Goal: Information Seeking & Learning: Find specific fact

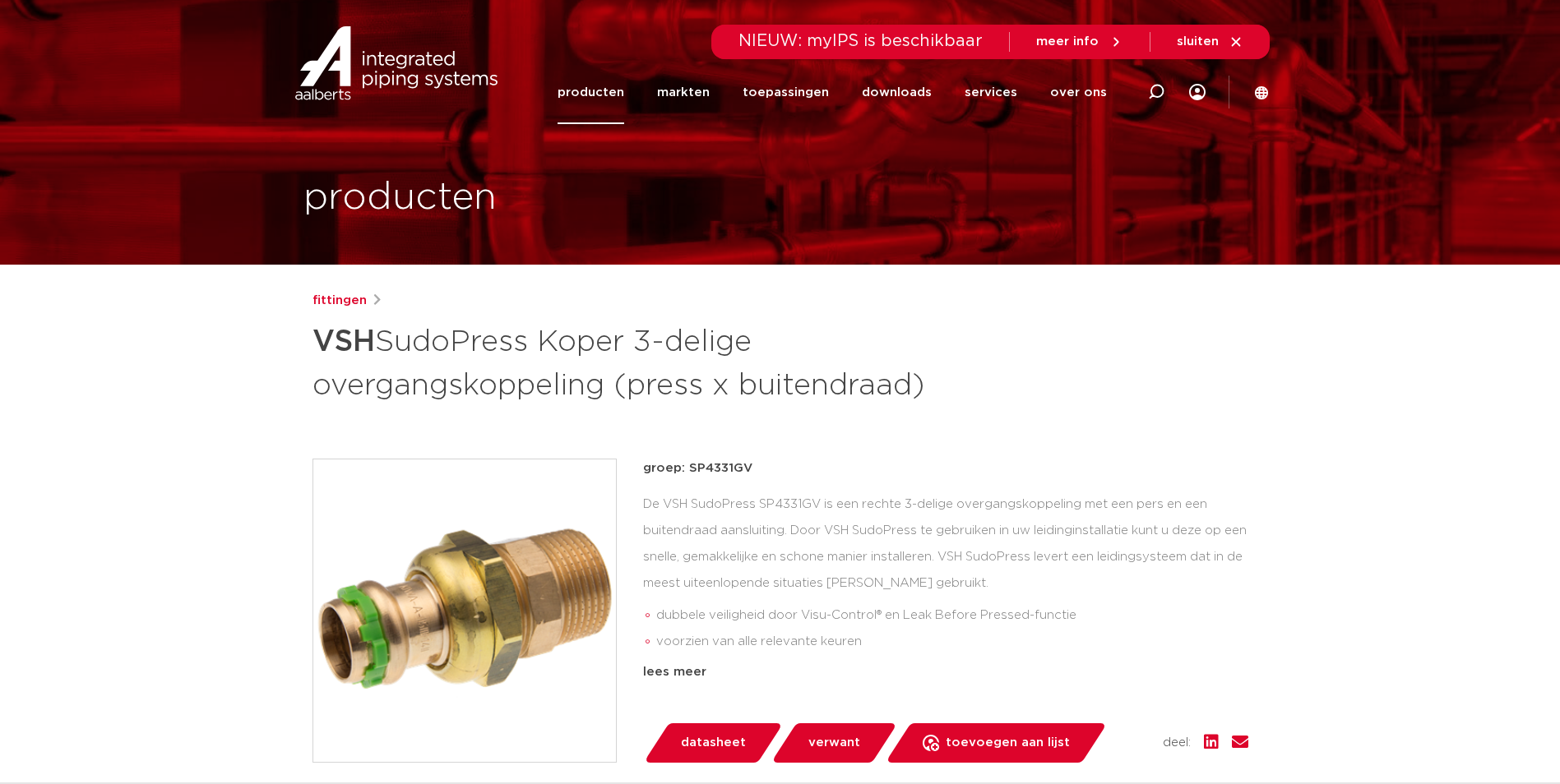
click at [603, 84] on link "producten" at bounding box center [590, 92] width 67 height 63
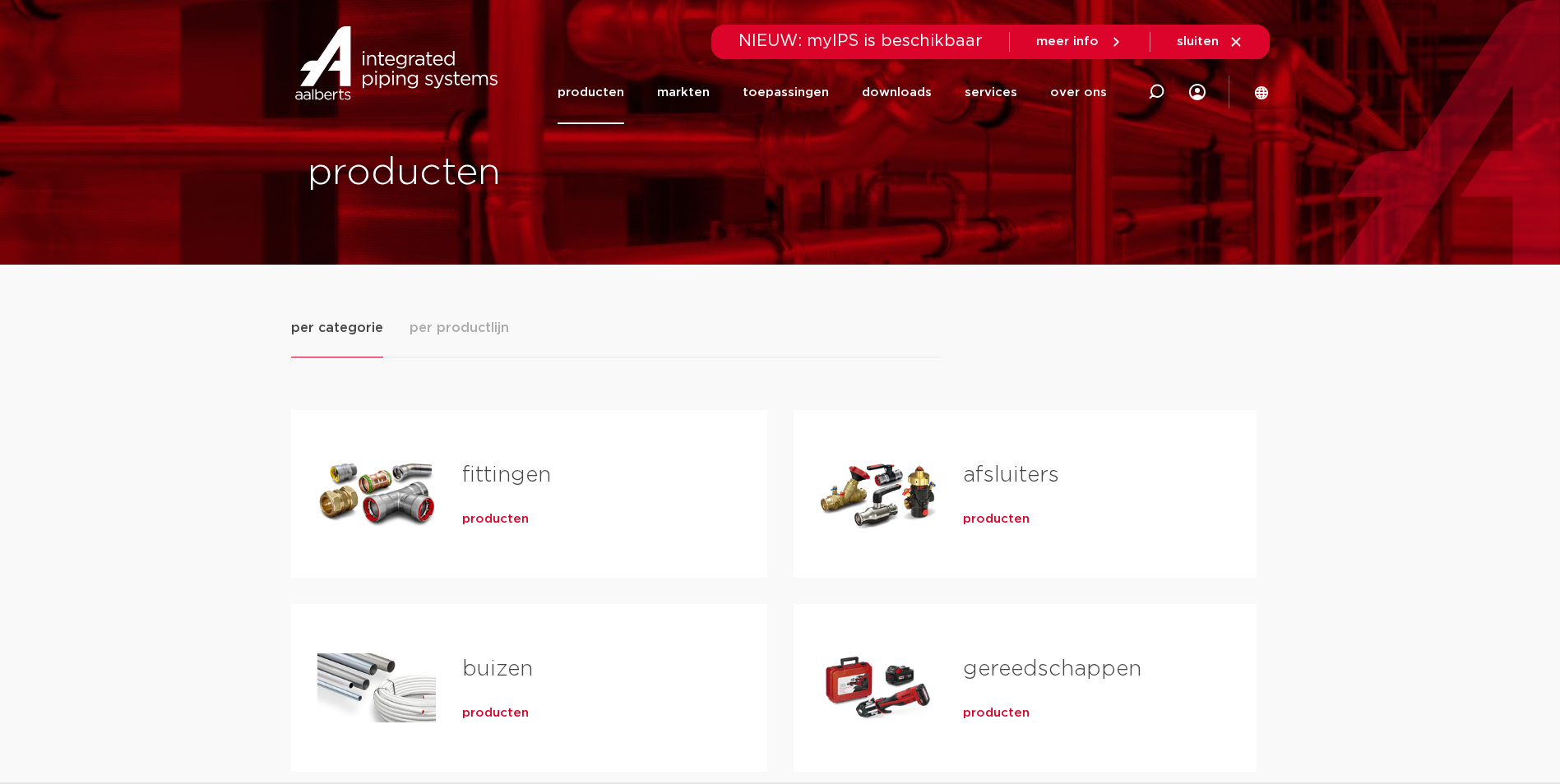
click at [500, 519] on span "producten" at bounding box center [495, 519] width 67 height 16
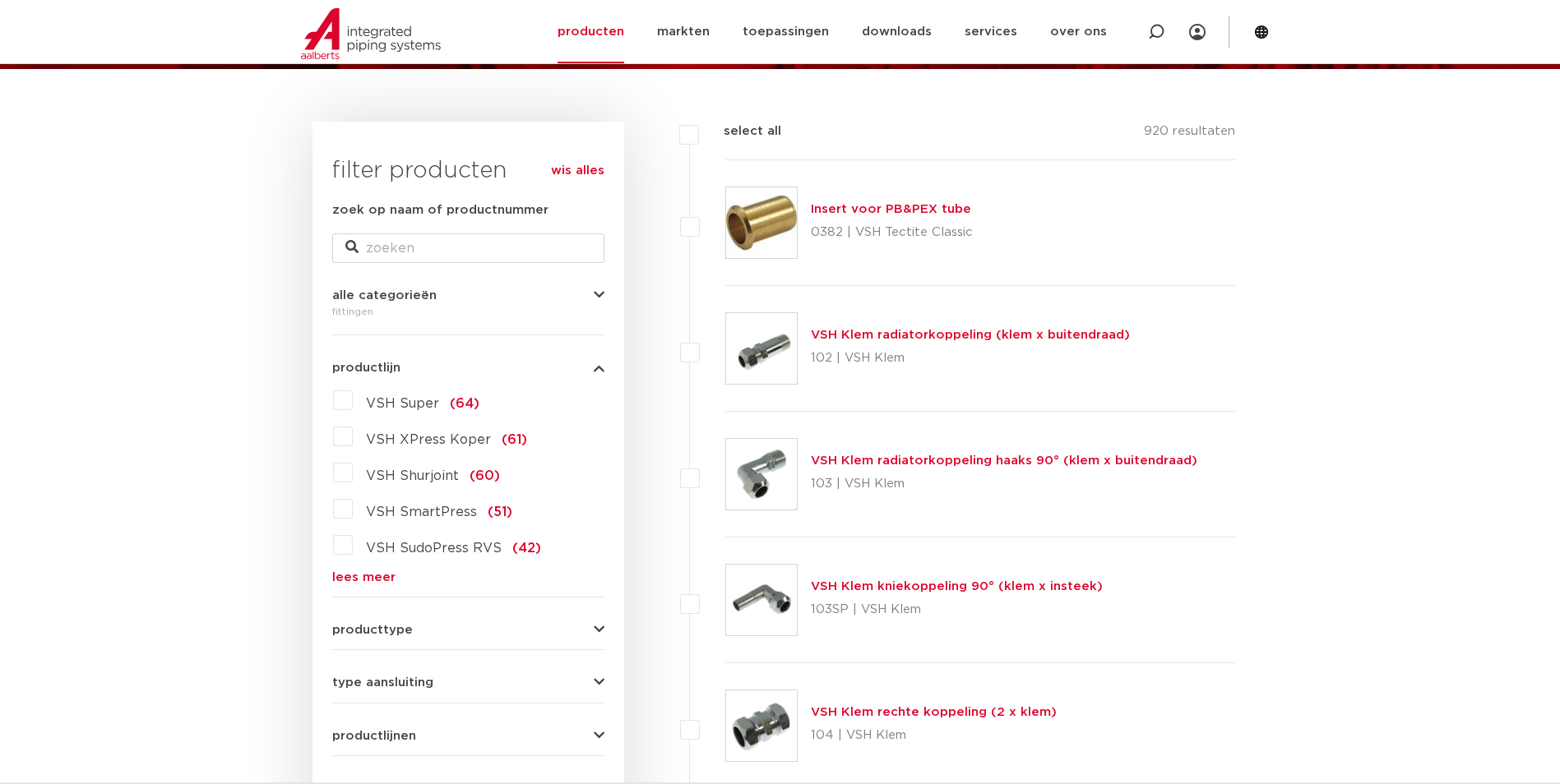
click at [370, 584] on link "lees meer" at bounding box center [468, 577] width 273 height 12
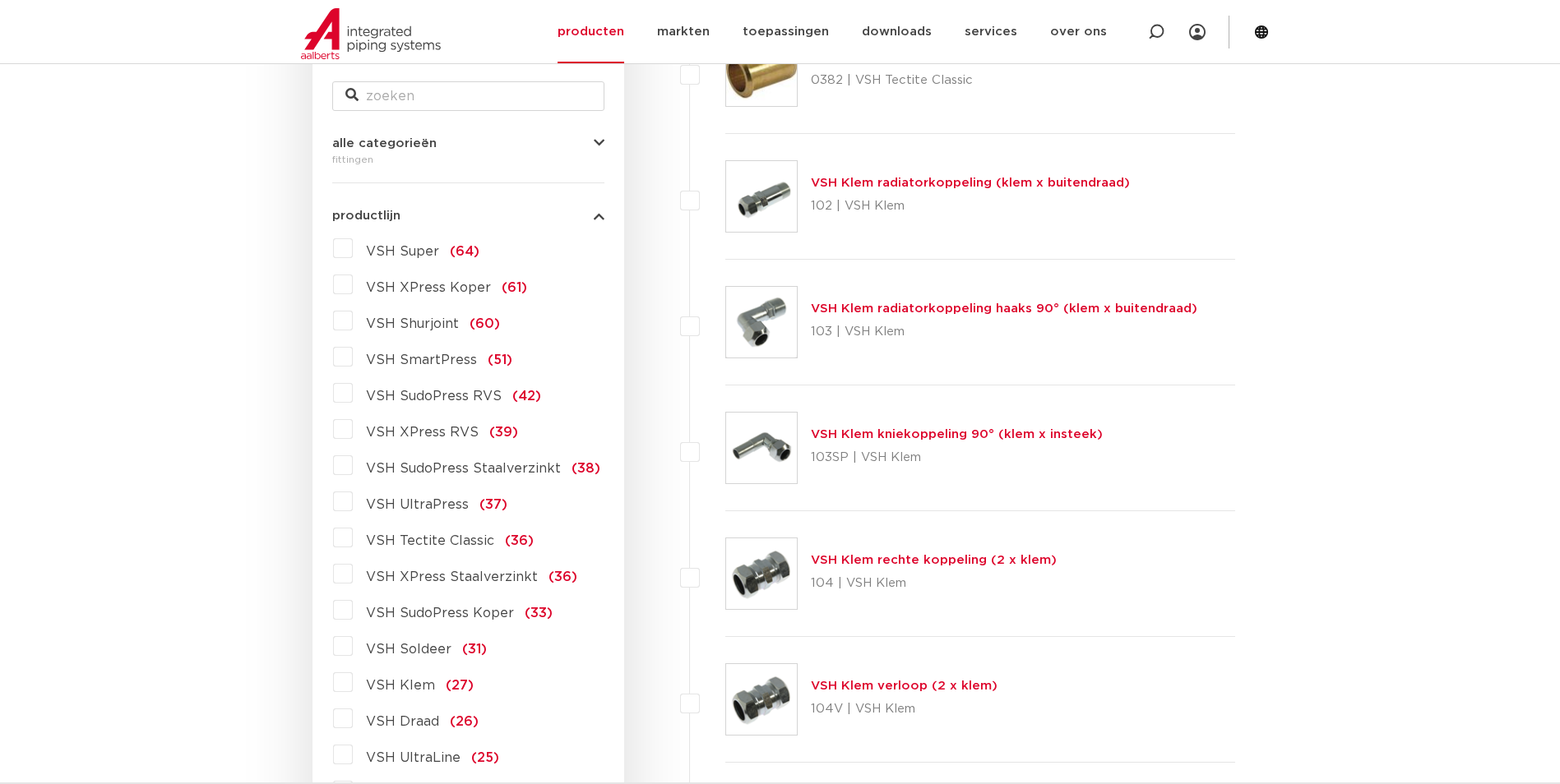
scroll to position [360, 0]
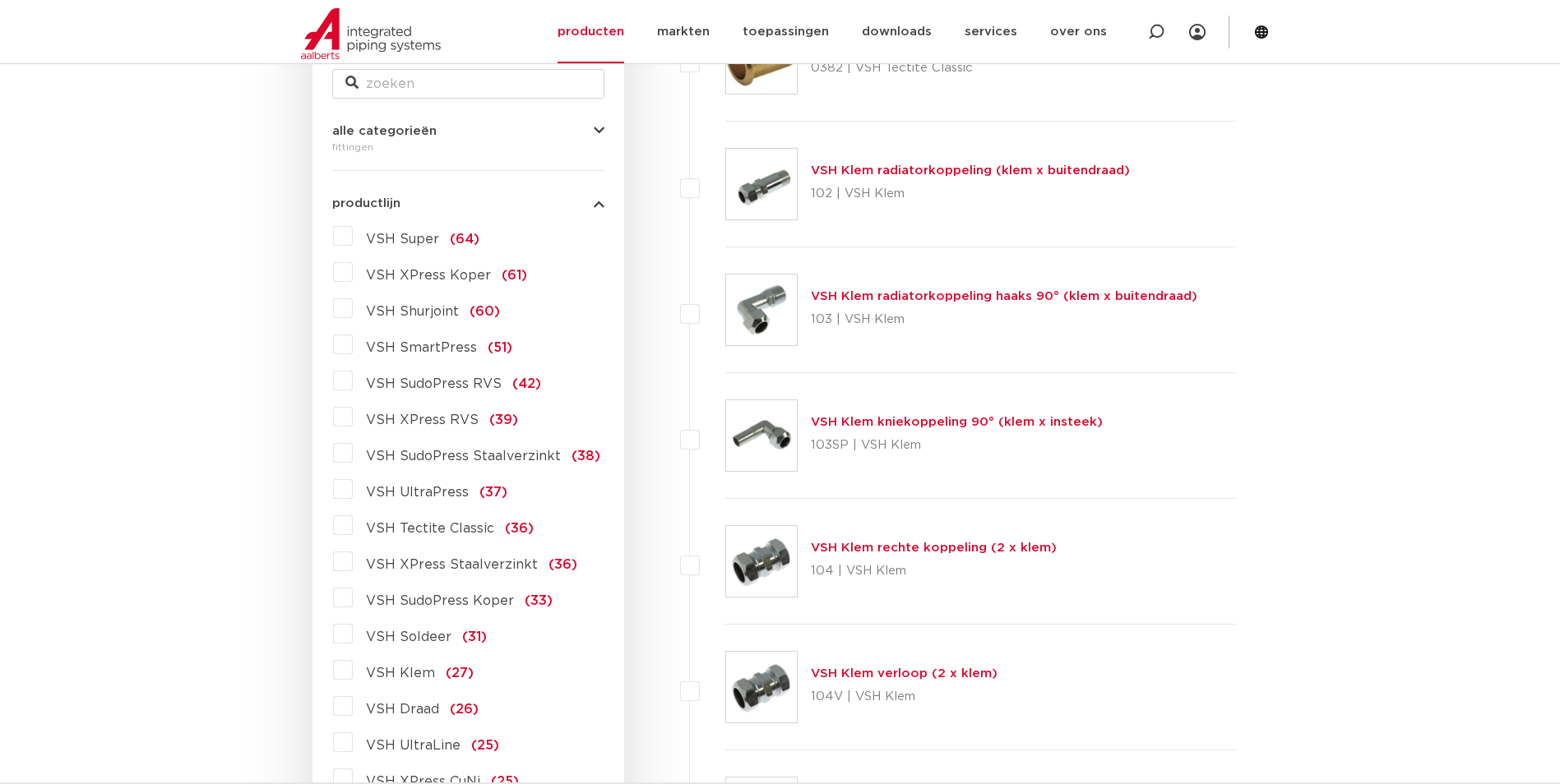
click at [501, 453] on span "VSH SudoPress Staalverzinkt" at bounding box center [463, 456] width 195 height 13
click at [0, 0] on input "VSH SudoPress Staalverzinkt (38)" at bounding box center [0, 0] width 0 height 0
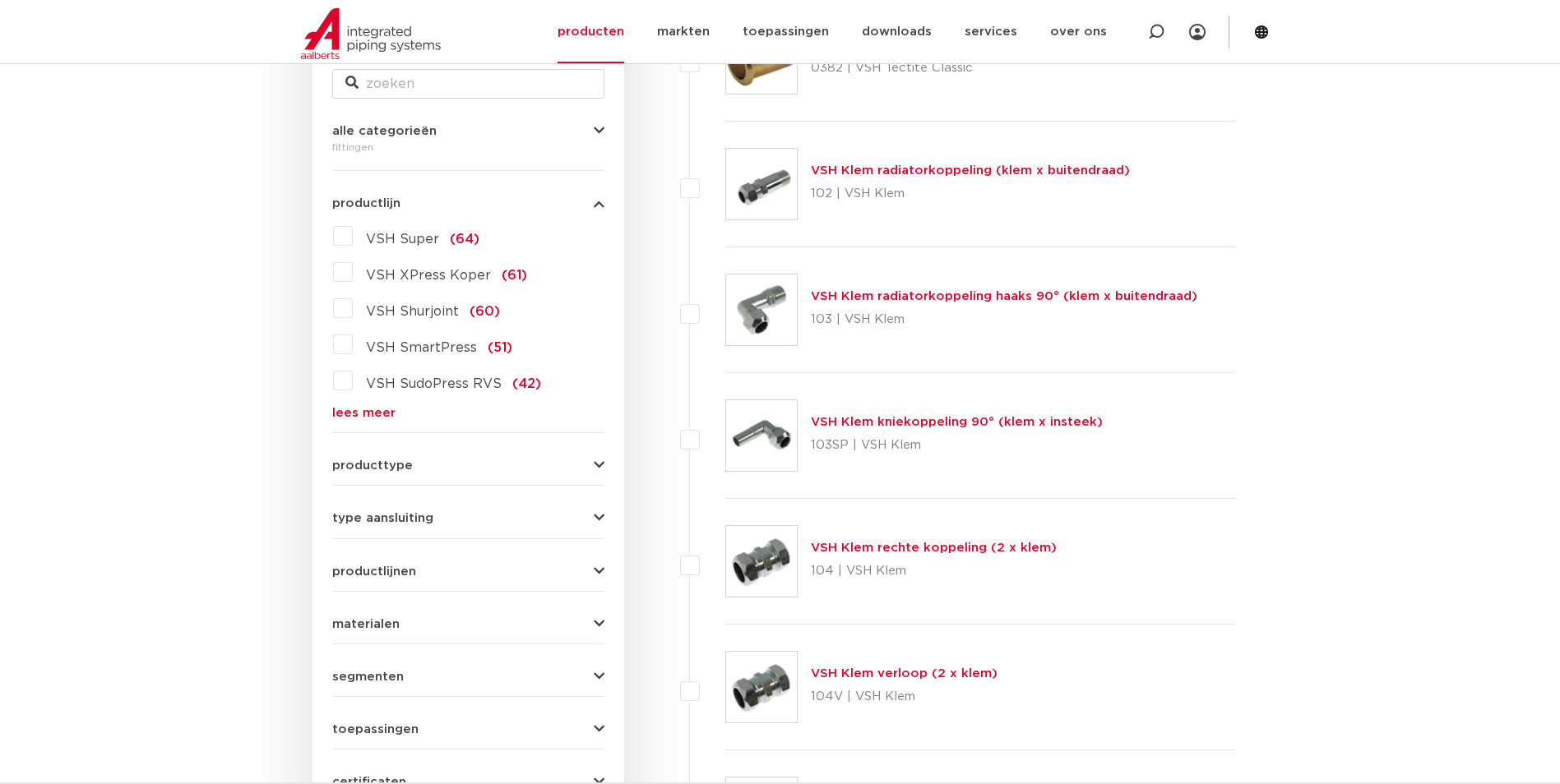
click at [370, 400] on div "VSH Super (64) VSH XPress Koper (61) VSH Shurjoint (60) VSH SmartPress (51) VSH…" at bounding box center [468, 320] width 273 height 196
click at [370, 412] on link "lees meer" at bounding box center [468, 413] width 273 height 12
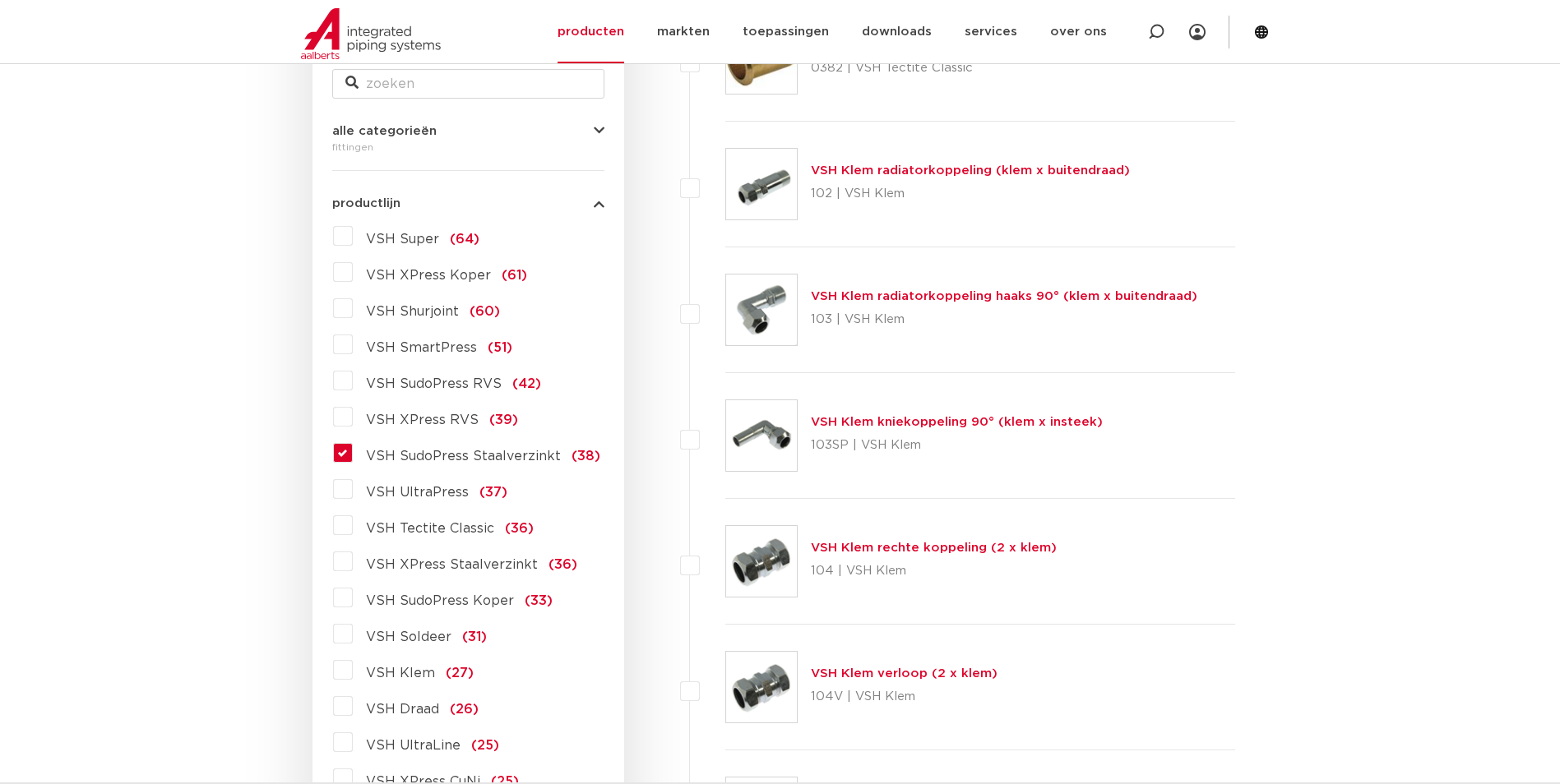
click at [353, 453] on label "VSH SudoPress Staalverzinkt (38)" at bounding box center [477, 453] width 248 height 26
click at [0, 0] on input "VSH SudoPress Staalverzinkt (38)" at bounding box center [0, 0] width 0 height 0
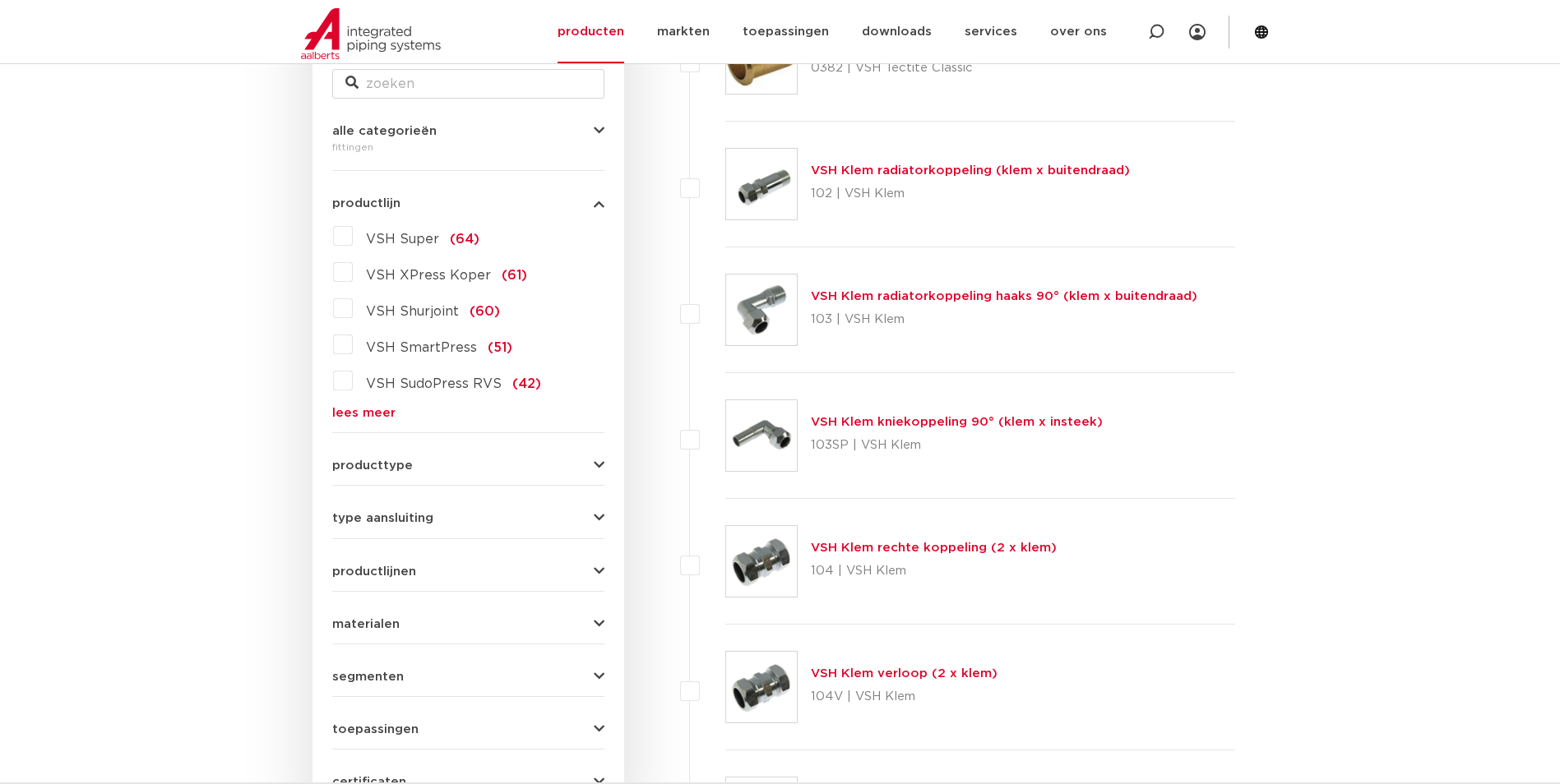
click at [388, 415] on link "lees meer" at bounding box center [468, 413] width 273 height 12
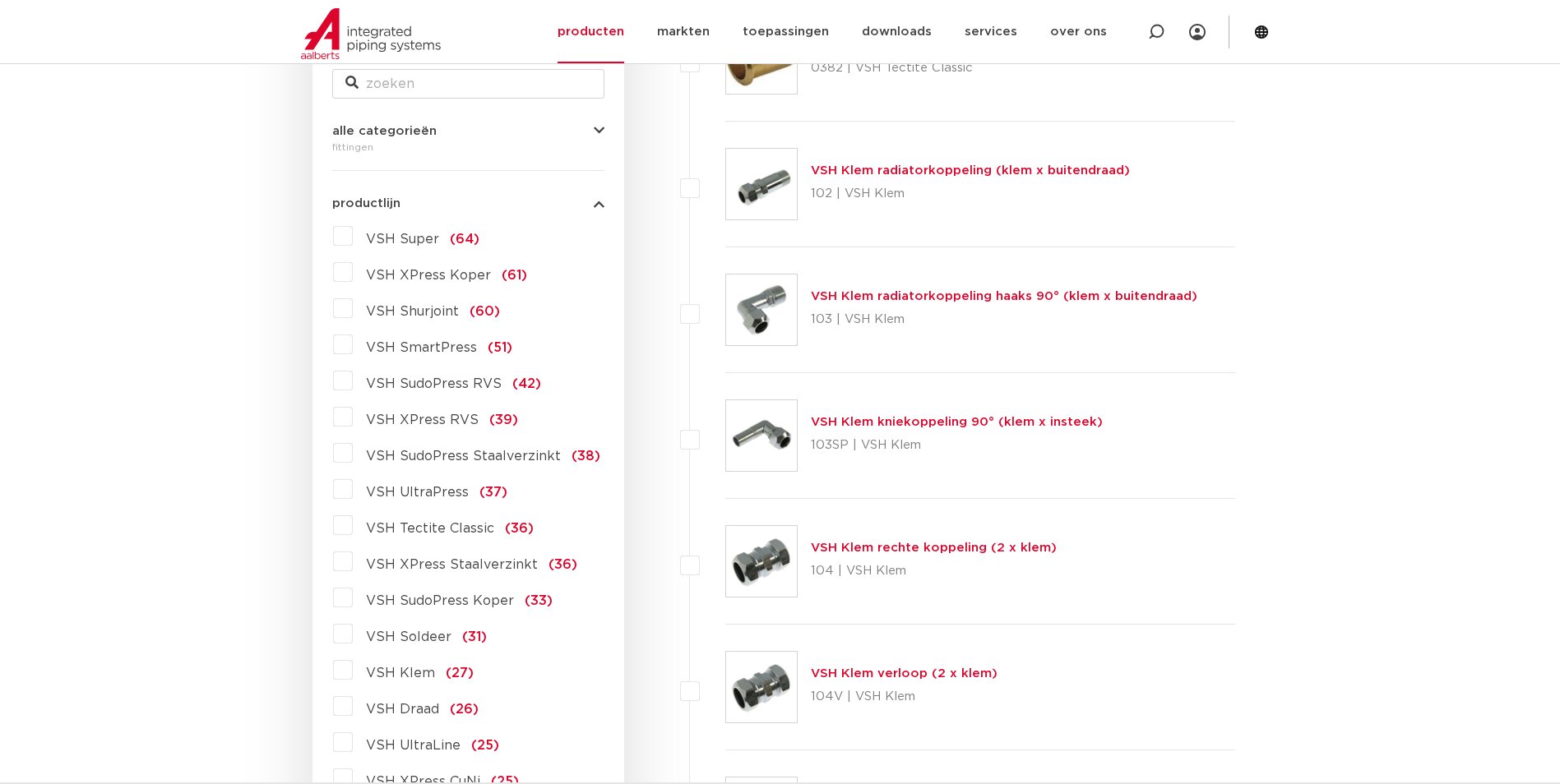
click at [424, 371] on label "VSH SudoPress RVS (42)" at bounding box center [448, 381] width 189 height 26
click at [0, 0] on input "VSH SudoPress RVS (42)" at bounding box center [0, 0] width 0 height 0
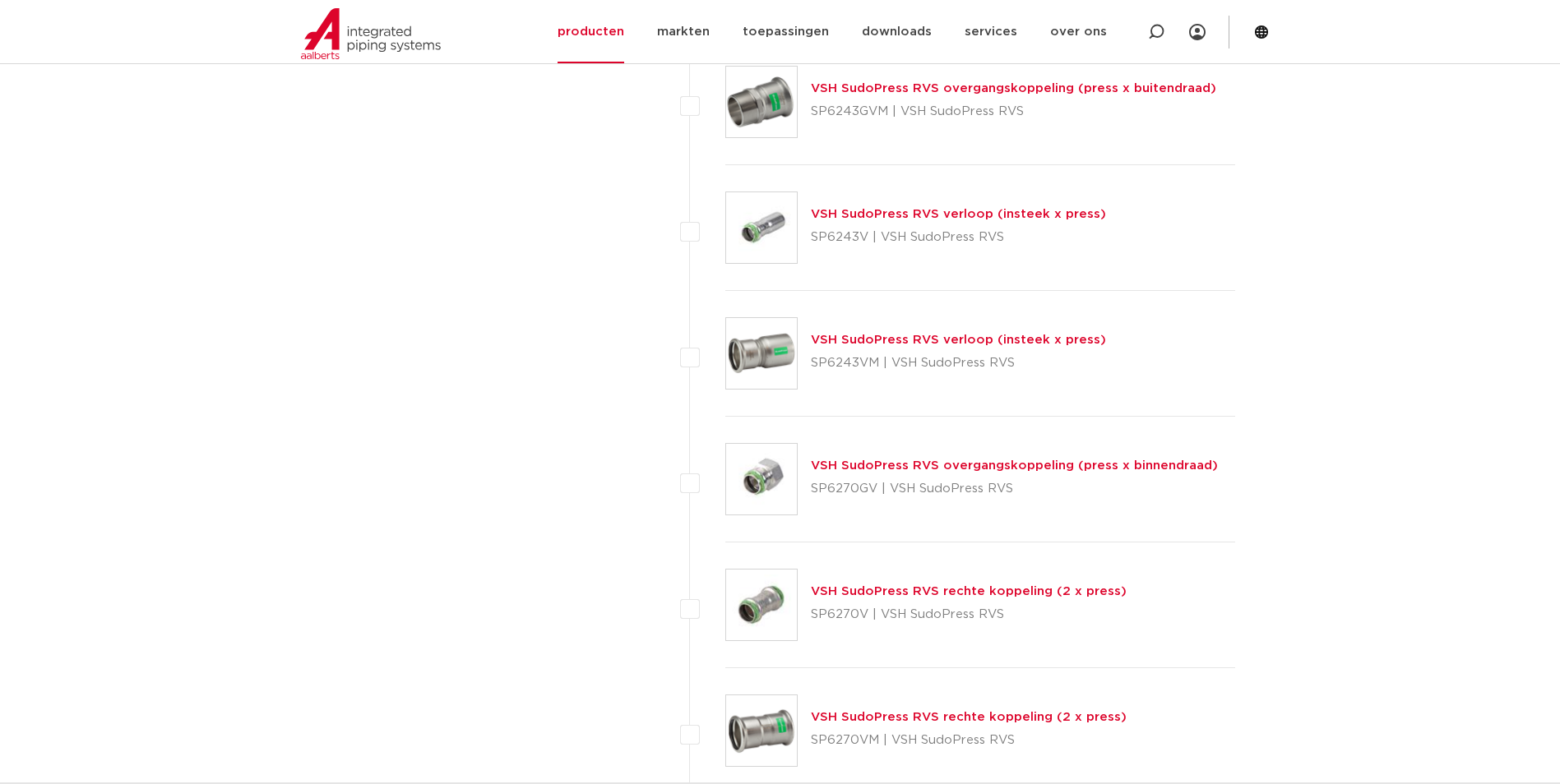
scroll to position [2714, 0]
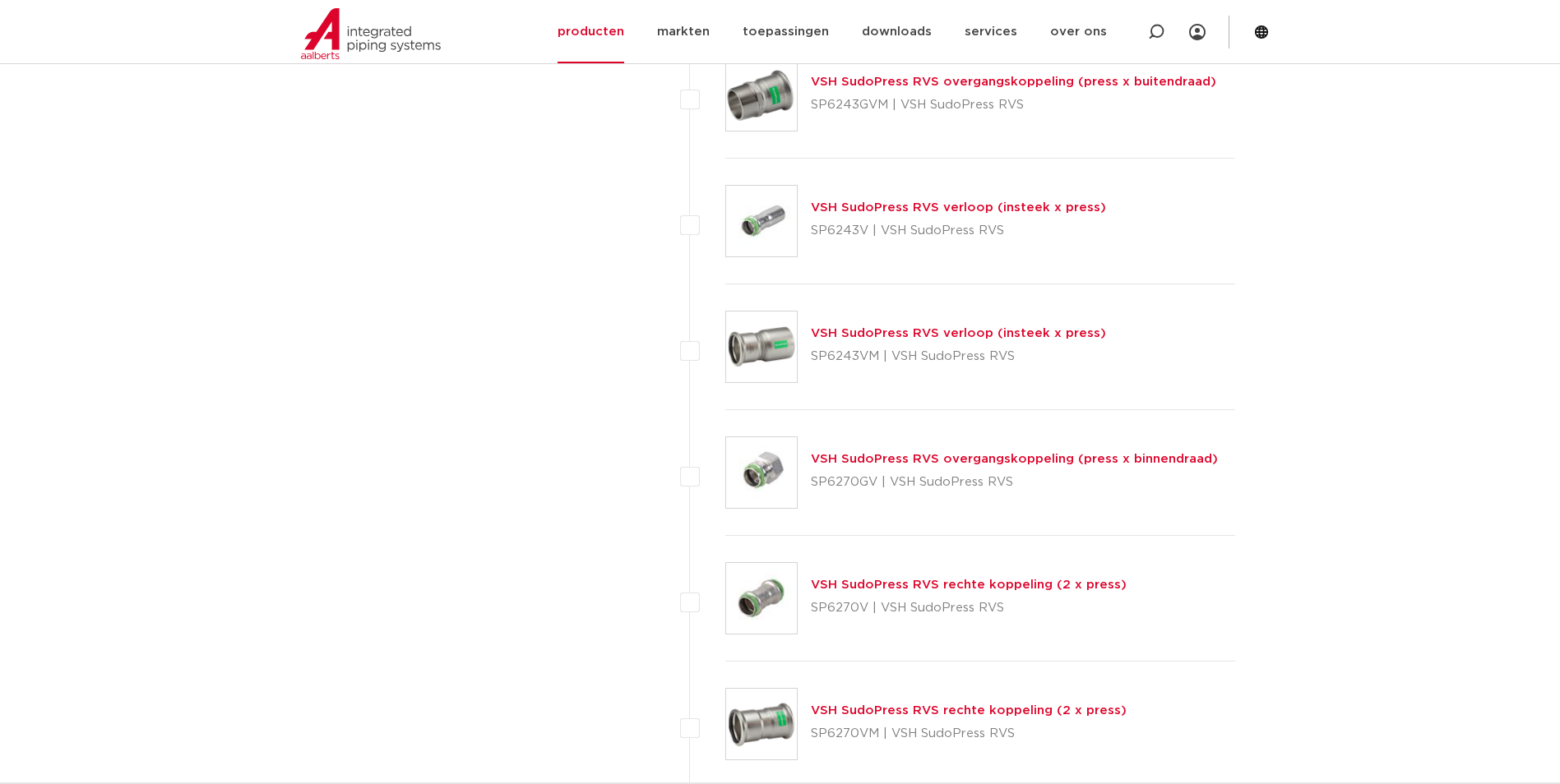
click at [916, 583] on link "VSH SudoPress RVS rechte koppeling (2 x press)" at bounding box center [969, 585] width 316 height 12
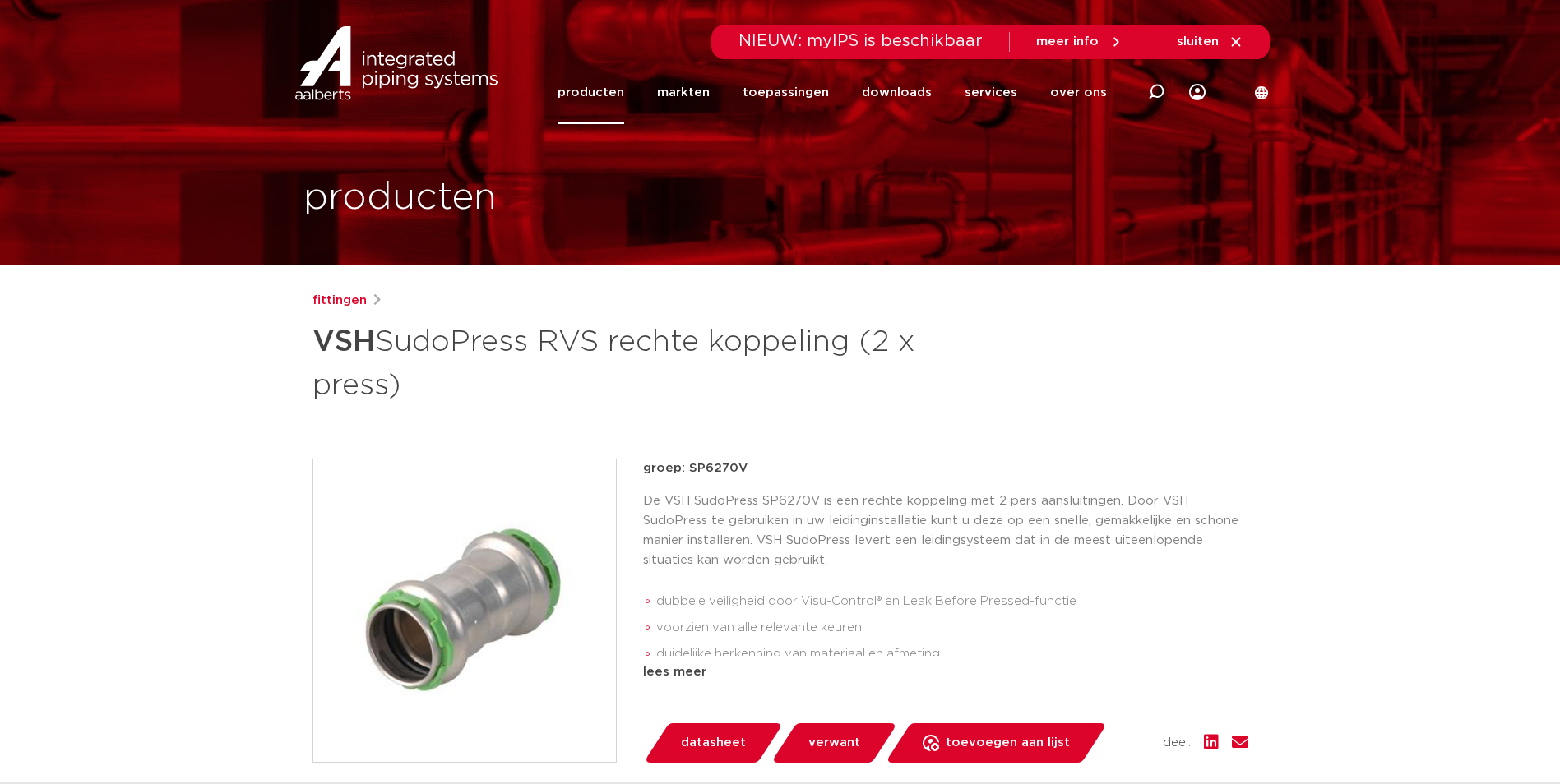
drag, startPoint x: 743, startPoint y: 459, endPoint x: 682, endPoint y: 472, distance: 62.4
click at [682, 472] on p "groep: SP6270V" at bounding box center [945, 468] width 605 height 20
drag, startPoint x: 682, startPoint y: 472, endPoint x: 703, endPoint y: 470, distance: 21.1
click at [703, 470] on p "groep: SP6270V" at bounding box center [945, 468] width 605 height 20
drag, startPoint x: 751, startPoint y: 465, endPoint x: 687, endPoint y: 468, distance: 64.1
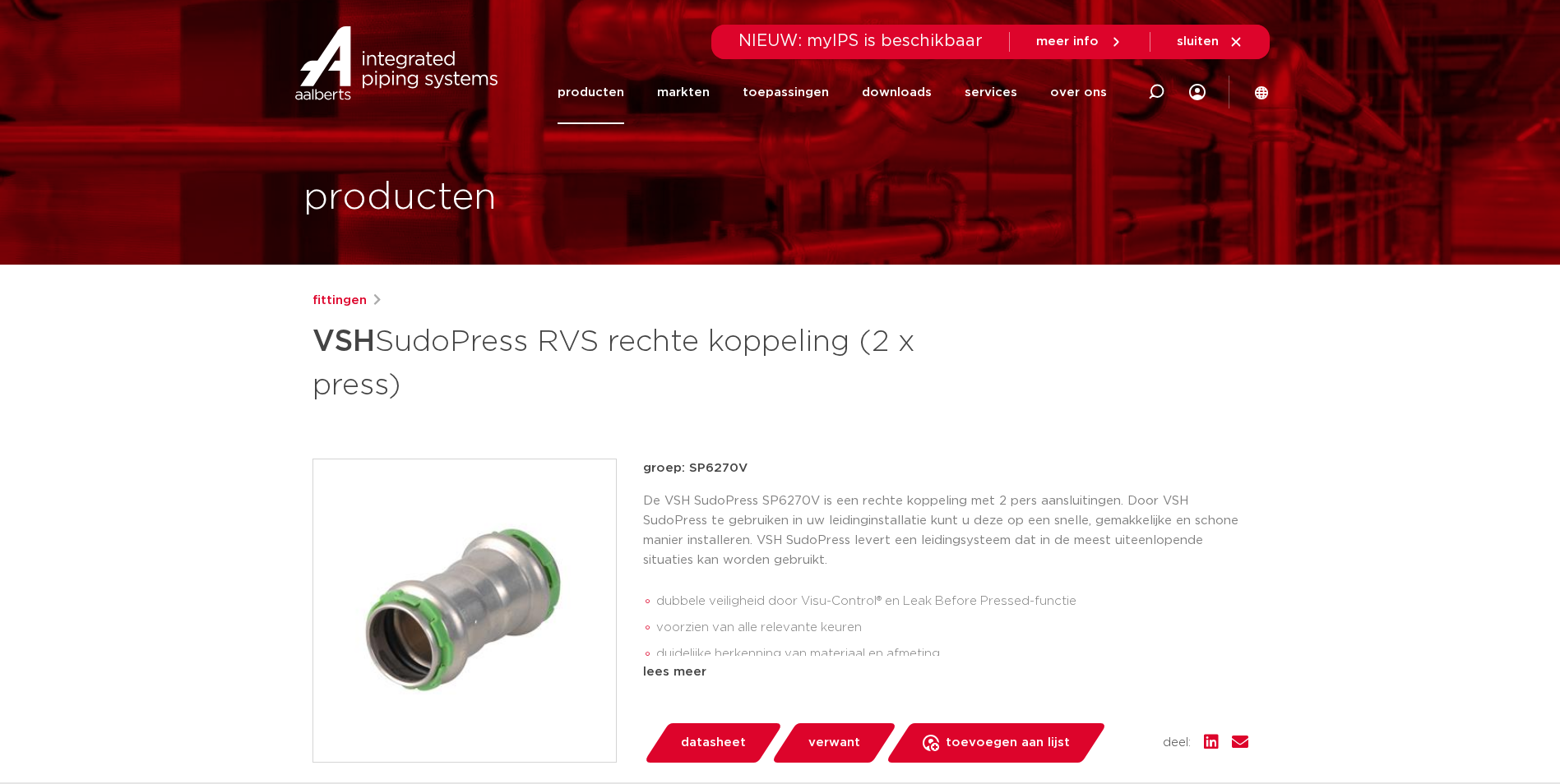
click at [687, 468] on p "groep: SP6270V" at bounding box center [945, 468] width 605 height 20
copy p "SP6270V"
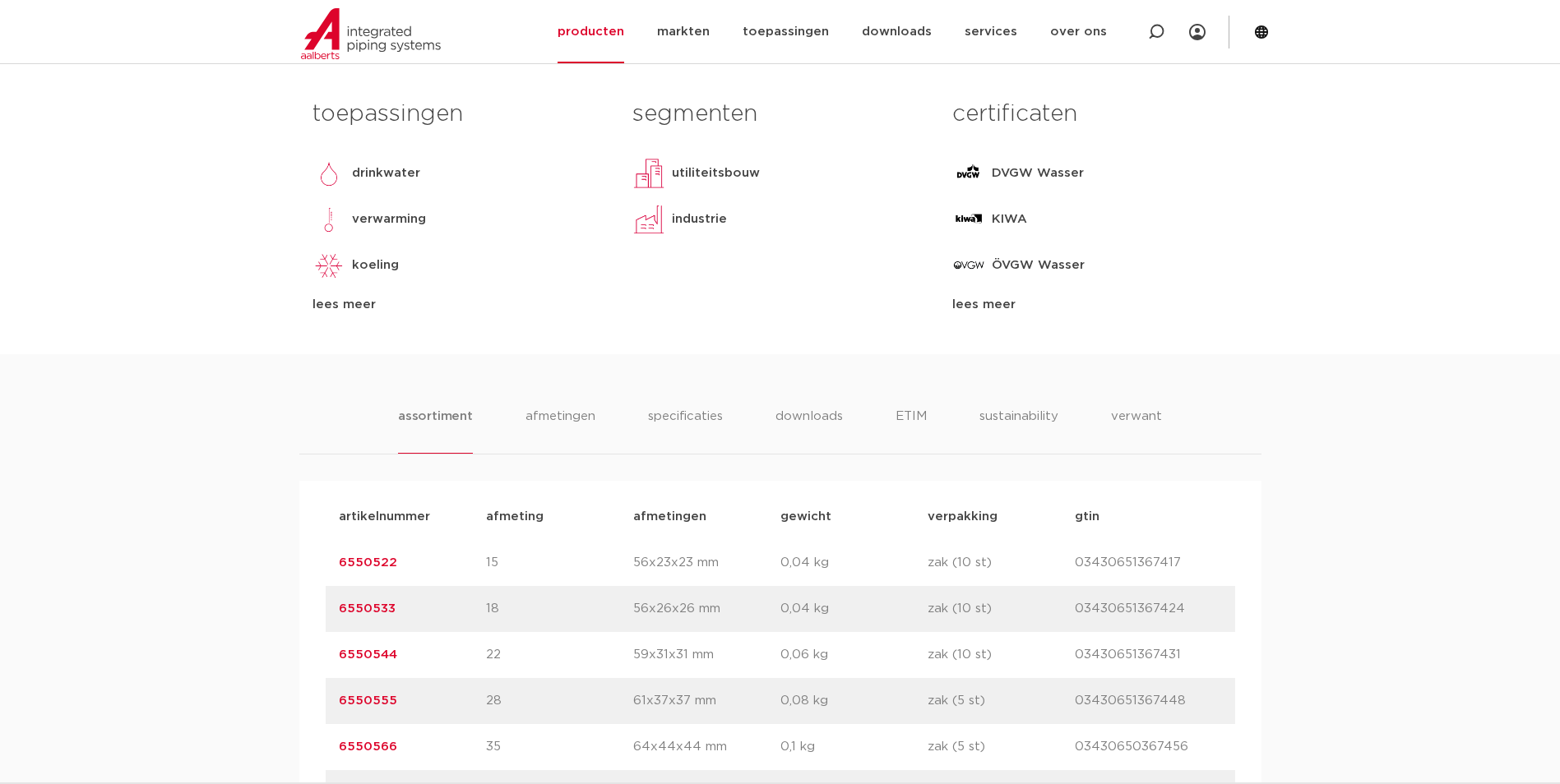
scroll to position [986, 0]
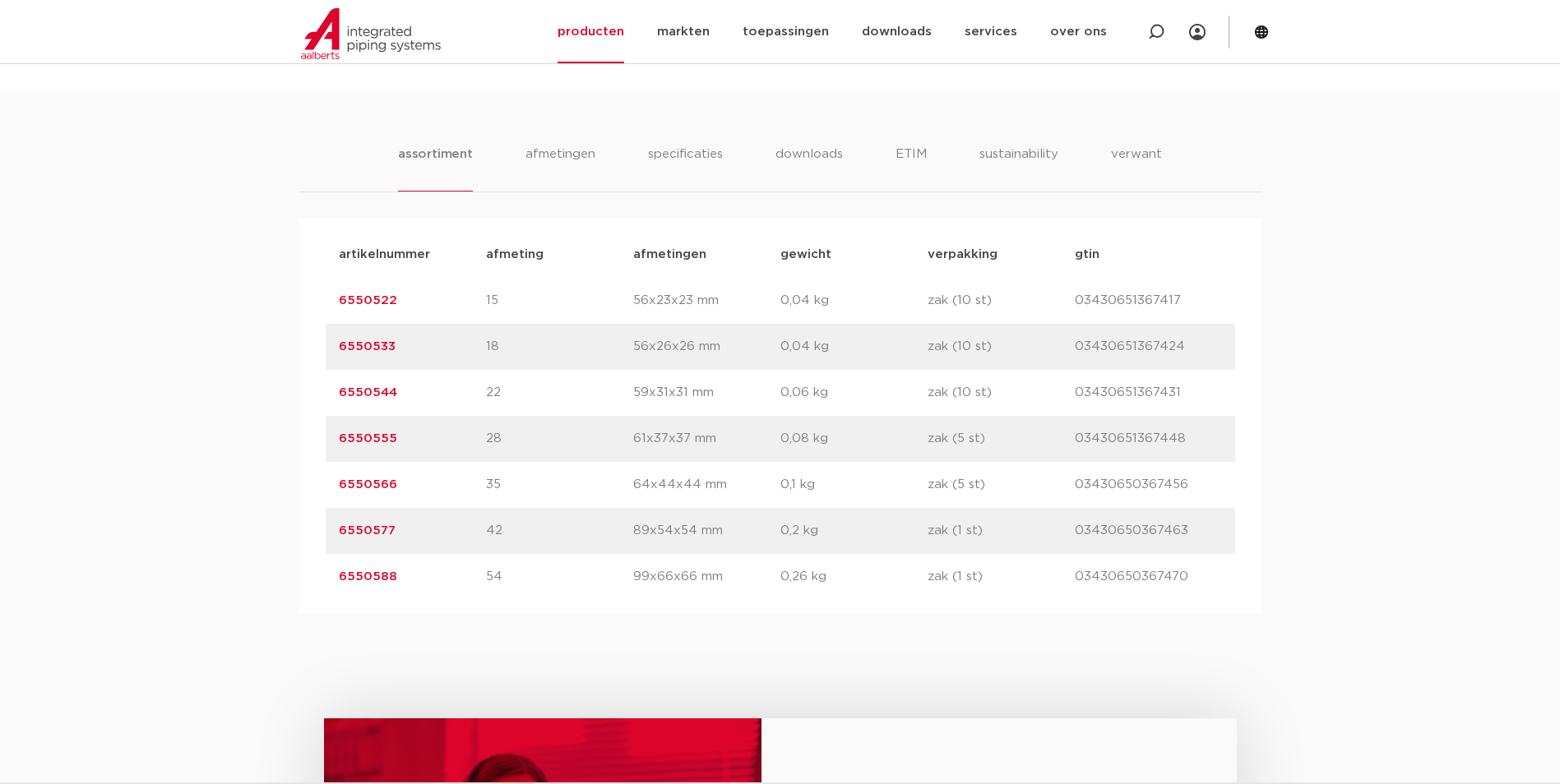
drag, startPoint x: 396, startPoint y: 395, endPoint x: 243, endPoint y: 398, distance: 153.0
click at [243, 398] on div "assortiment afmetingen specificaties downloads ETIM sustainability verwant asso…" at bounding box center [780, 352] width 1560 height 521
copy link "6550544"
